Goal: Obtain resource: Obtain resource

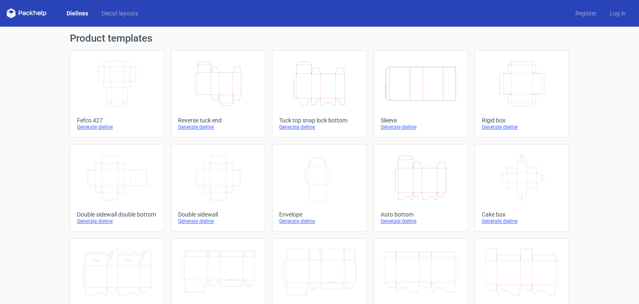
click at [301, 87] on icon "Height Depth Width" at bounding box center [319, 83] width 74 height 47
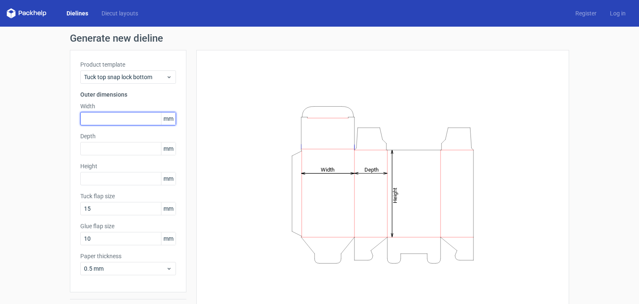
click at [116, 116] on input "text" at bounding box center [128, 118] width 96 height 13
type input "200"
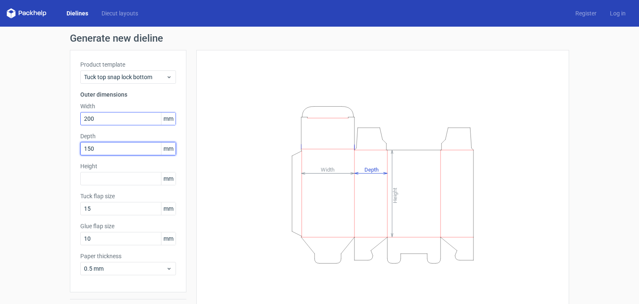
type input "150"
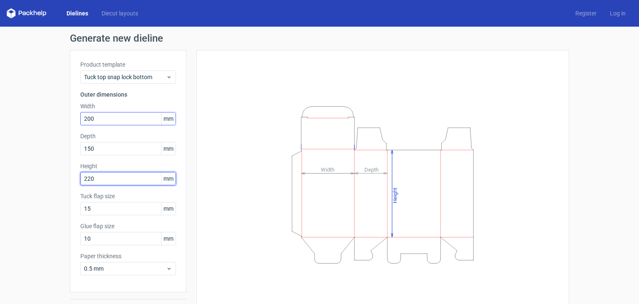
type input "220"
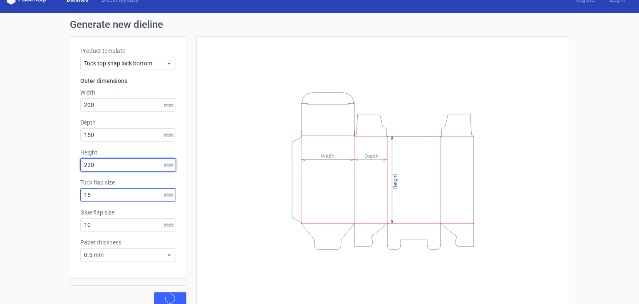
scroll to position [22, 0]
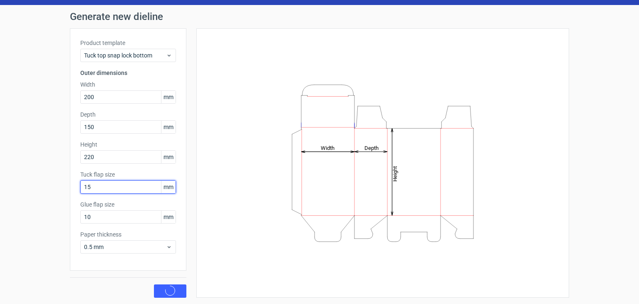
drag, startPoint x: 116, startPoint y: 186, endPoint x: 7, endPoint y: 178, distance: 109.7
click at [7, 178] on div "Generate new dieline Product template Tuck top snap lock bottom Outer dimension…" at bounding box center [319, 154] width 639 height 299
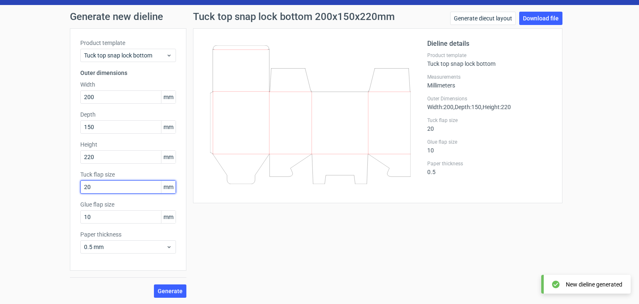
type input "20"
type input "15"
click at [142, 247] on span "0.5 mm" at bounding box center [125, 246] width 82 height 8
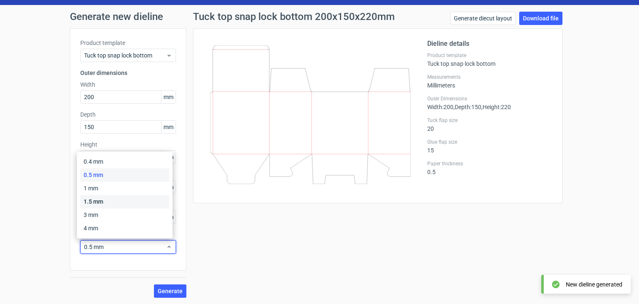
click at [135, 198] on div "1.5 mm" at bounding box center [124, 201] width 89 height 13
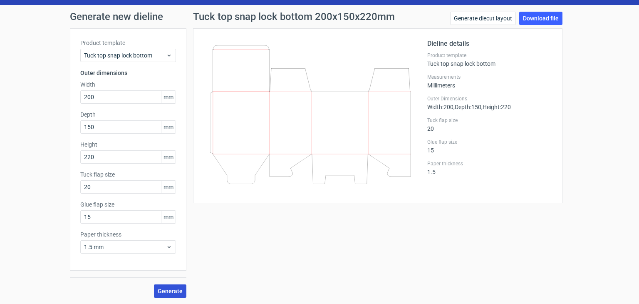
click at [166, 290] on span "Generate" at bounding box center [170, 291] width 25 height 6
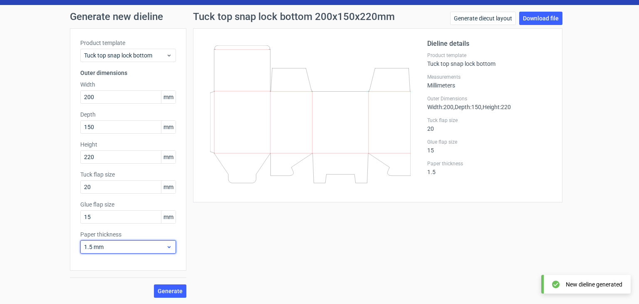
click at [139, 246] on span "1.5 mm" at bounding box center [125, 246] width 82 height 8
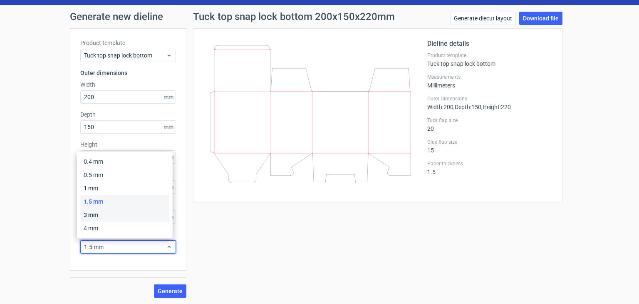
click at [126, 212] on div "3 mm" at bounding box center [124, 214] width 89 height 13
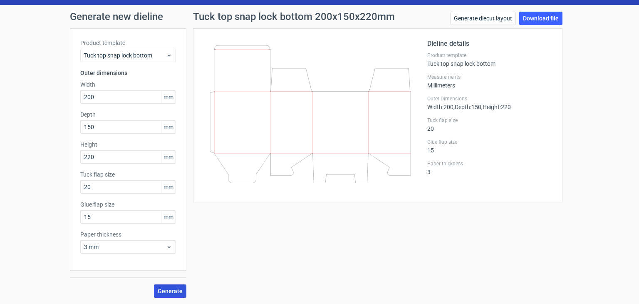
click at [163, 286] on button "Generate" at bounding box center [170, 290] width 32 height 13
click at [532, 22] on link "Download file" at bounding box center [540, 18] width 43 height 13
